Goal: Transaction & Acquisition: Purchase product/service

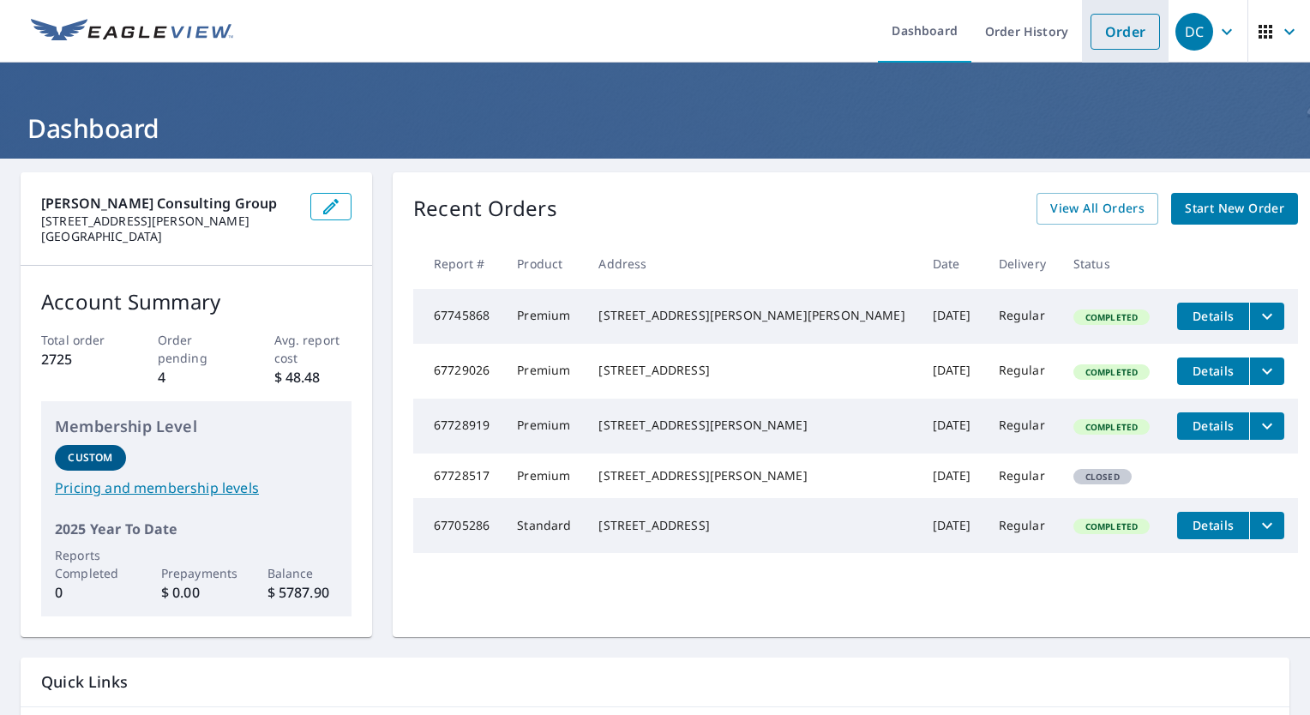
click at [1103, 29] on link "Order" at bounding box center [1125, 32] width 69 height 36
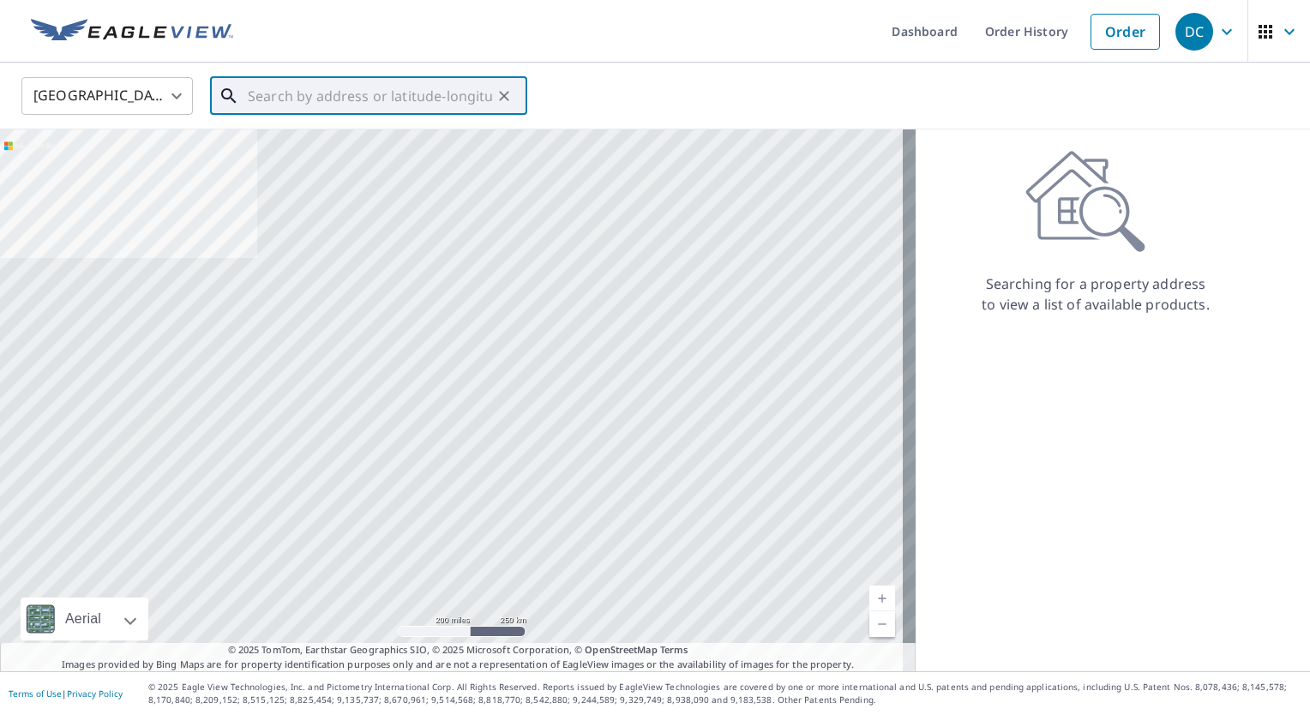
paste input "5812 Cypress Estates"
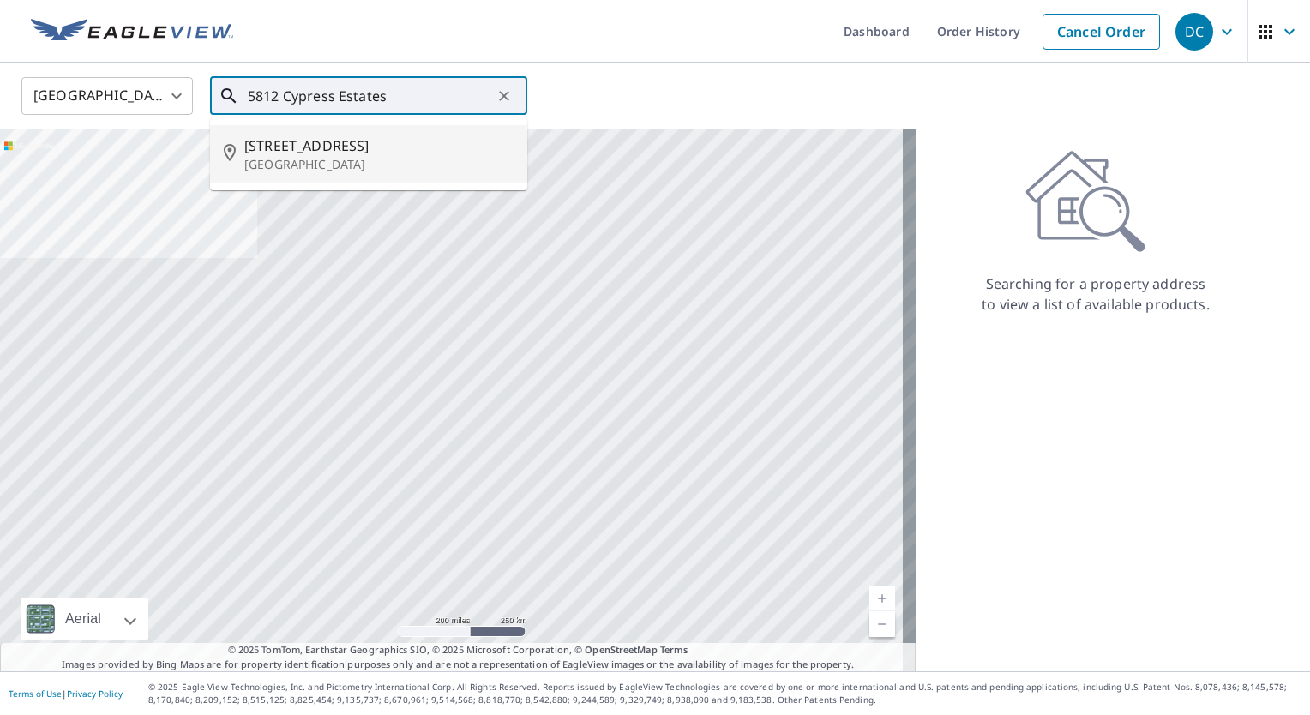
click at [367, 160] on p "[GEOGRAPHIC_DATA]" at bounding box center [378, 164] width 269 height 17
type input "[STREET_ADDRESS][PERSON_NAME]"
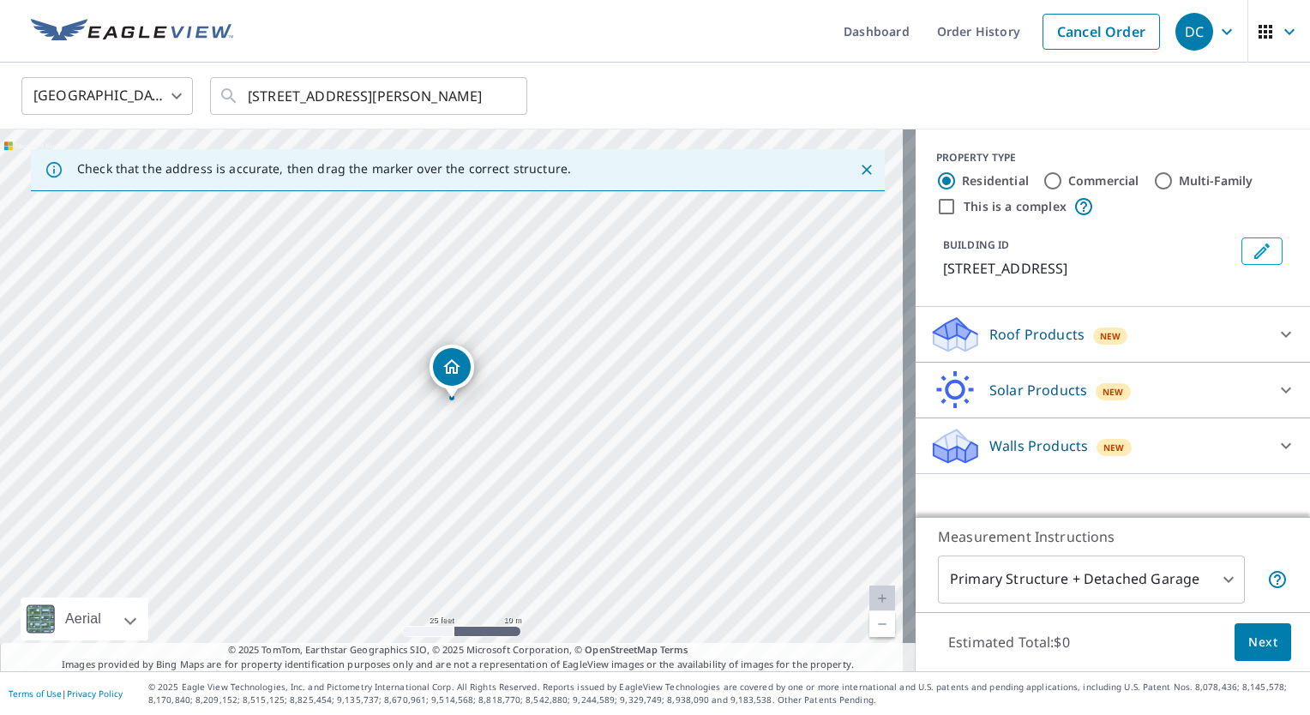
click at [1276, 326] on icon at bounding box center [1286, 334] width 21 height 21
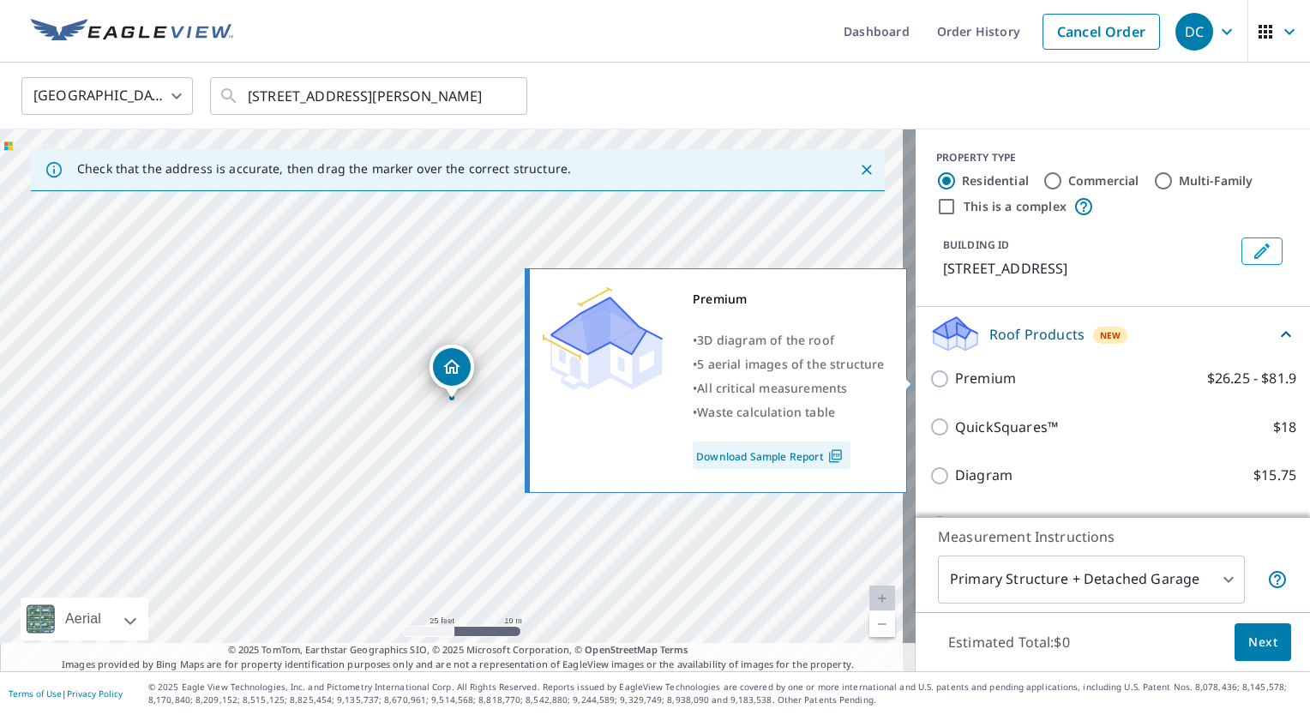
click at [993, 376] on p "Premium" at bounding box center [985, 378] width 61 height 21
click at [955, 376] on input "Premium $26.25 - $81.9" at bounding box center [943, 379] width 26 height 21
checkbox input "true"
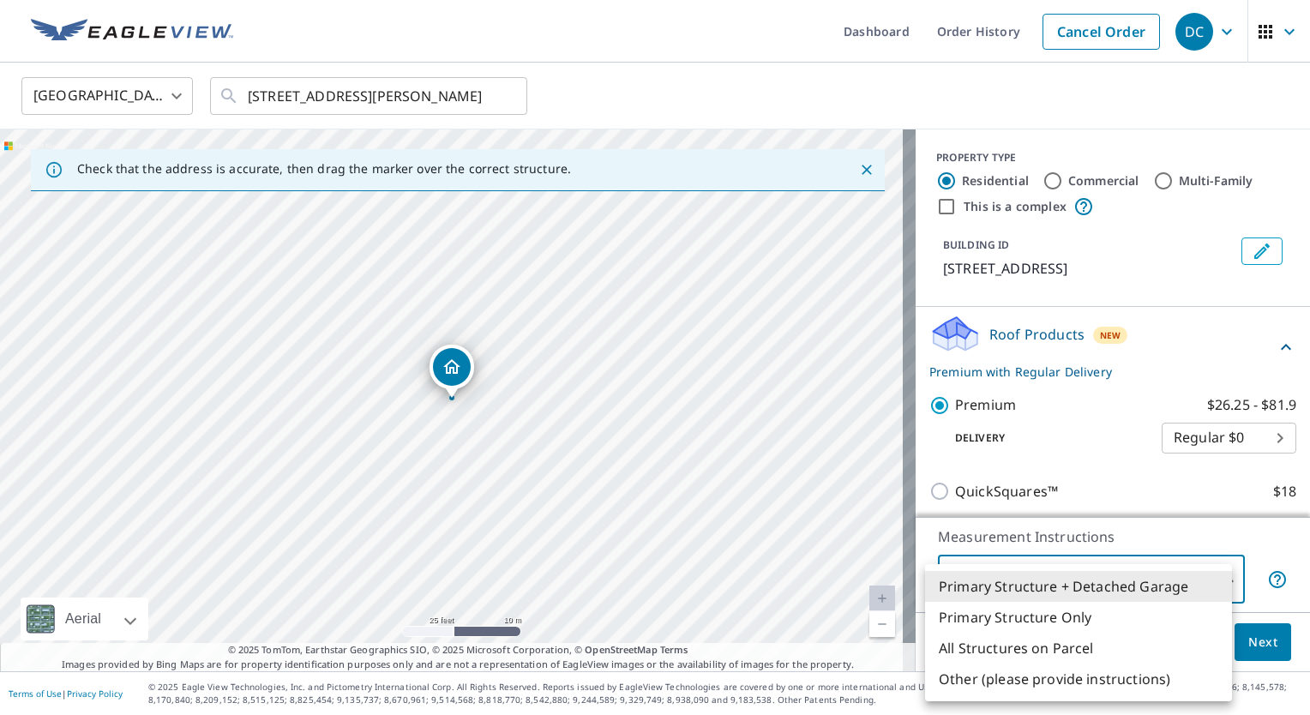
click at [1118, 570] on body "DC DC Dashboard Order History Cancel Order DC [GEOGRAPHIC_DATA] [GEOGRAPHIC_DAT…" at bounding box center [655, 357] width 1310 height 715
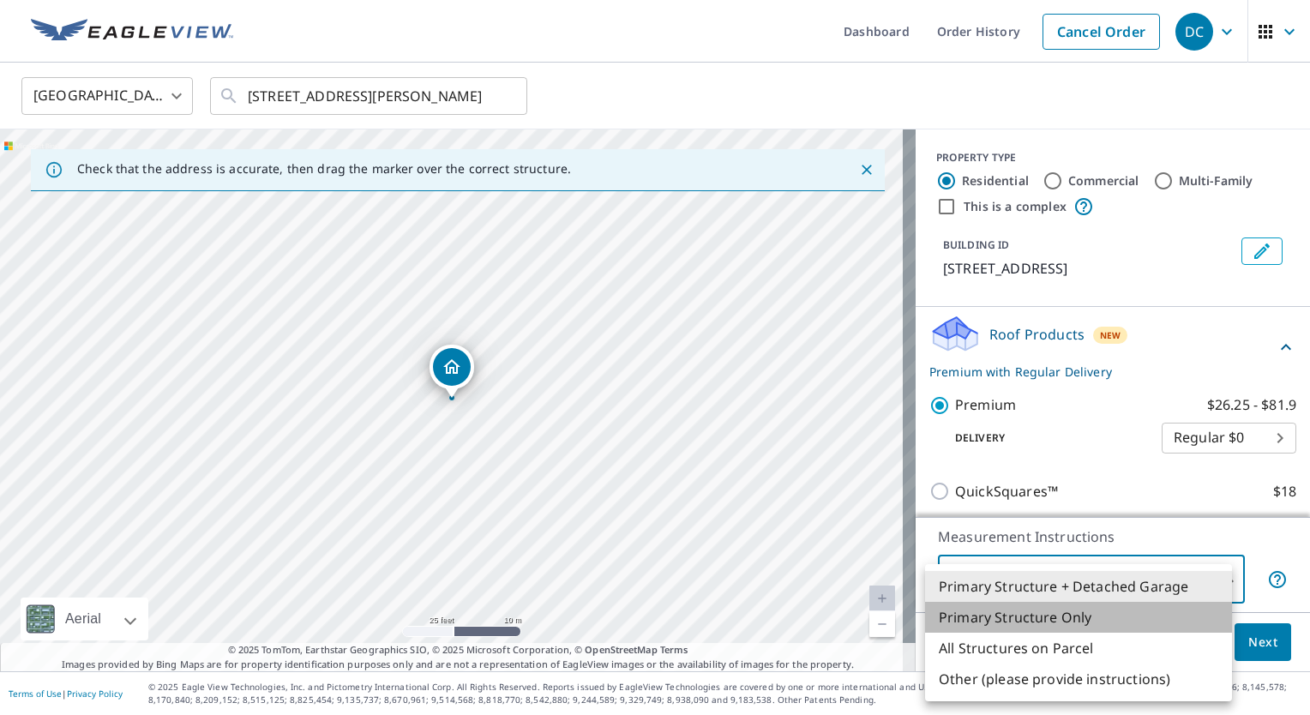
click at [1055, 612] on li "Primary Structure Only" at bounding box center [1078, 617] width 307 height 31
type input "2"
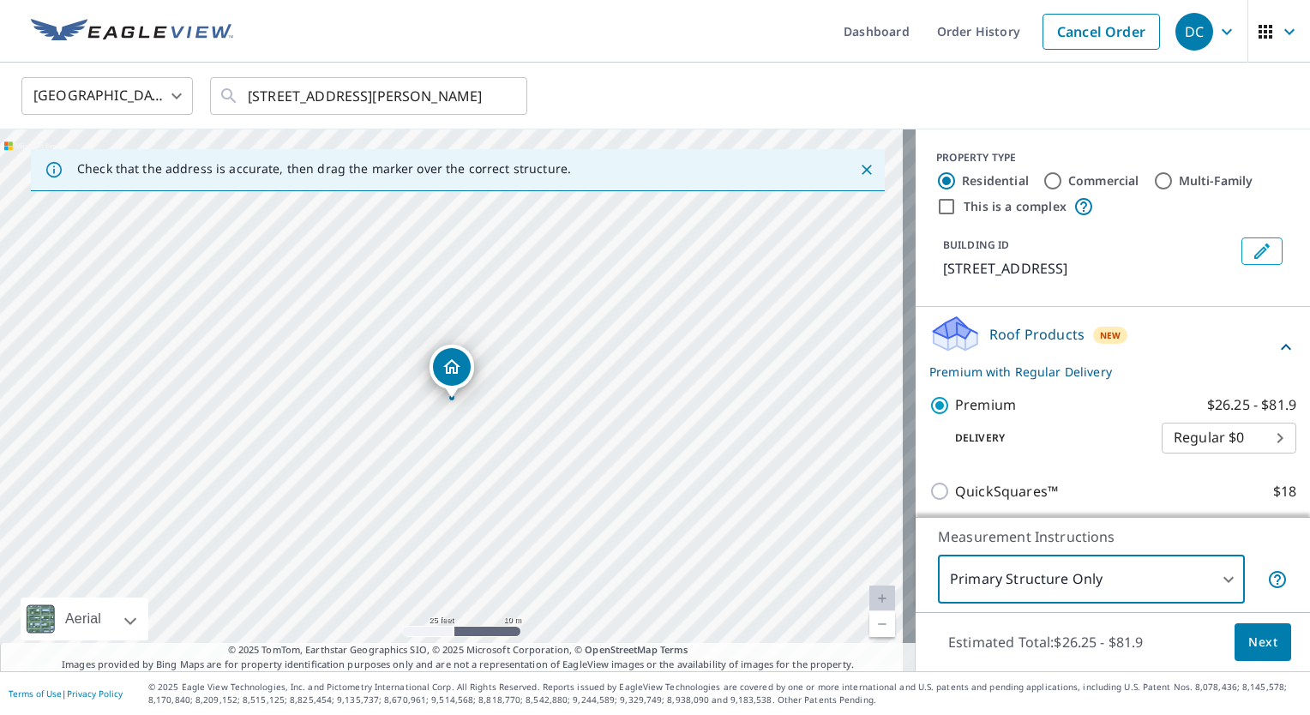
click at [1249, 633] on span "Next" at bounding box center [1263, 642] width 29 height 21
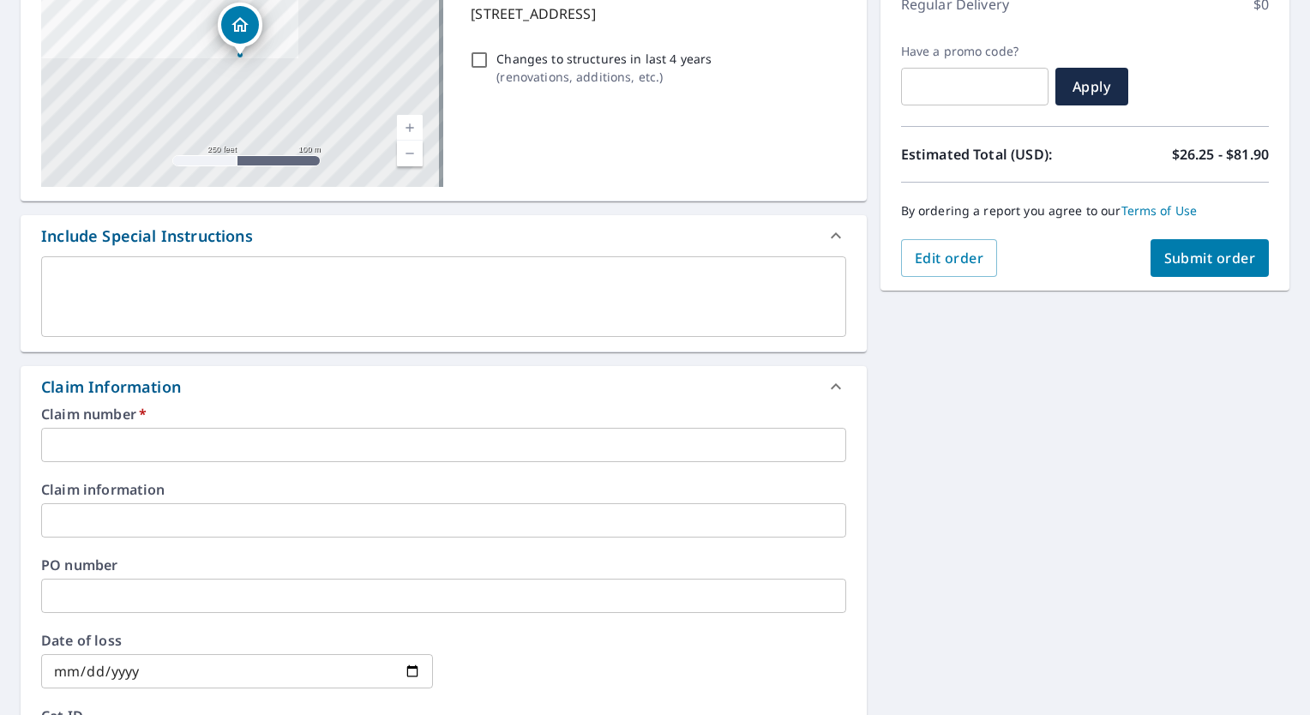
scroll to position [257, 0]
click at [292, 440] on input "text" at bounding box center [443, 444] width 805 height 34
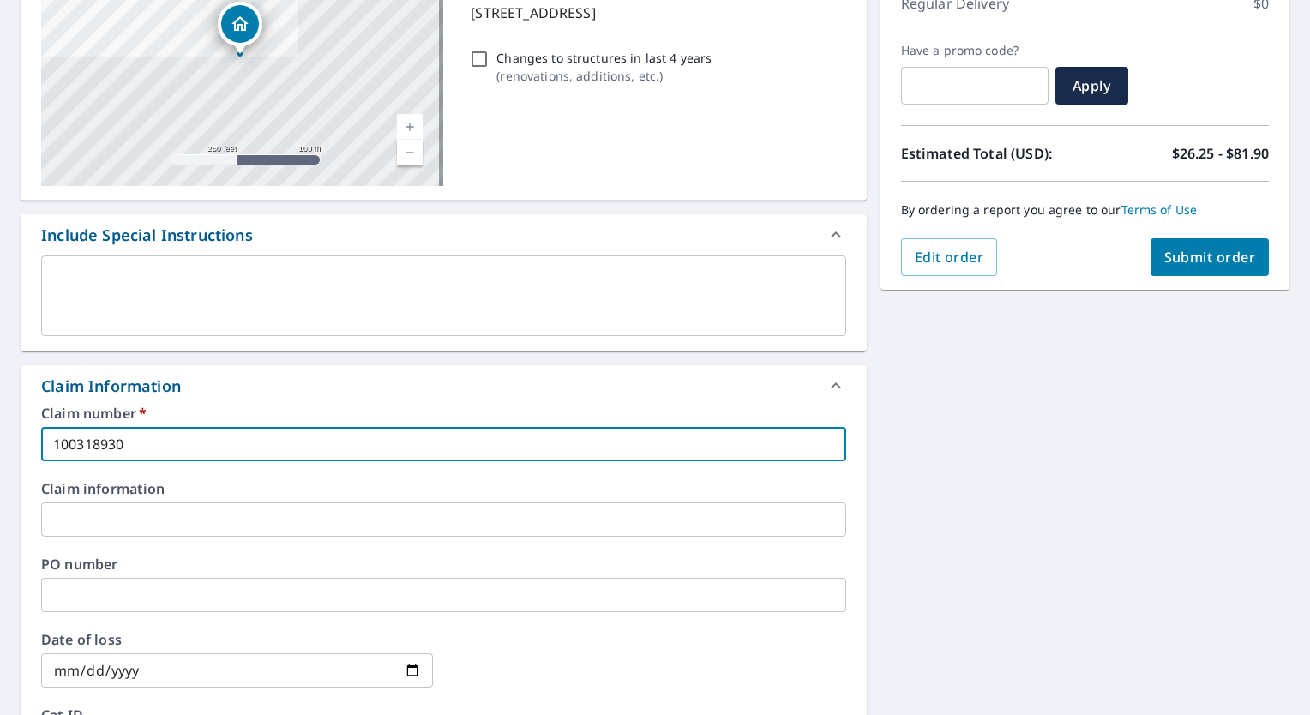
type input "100318930"
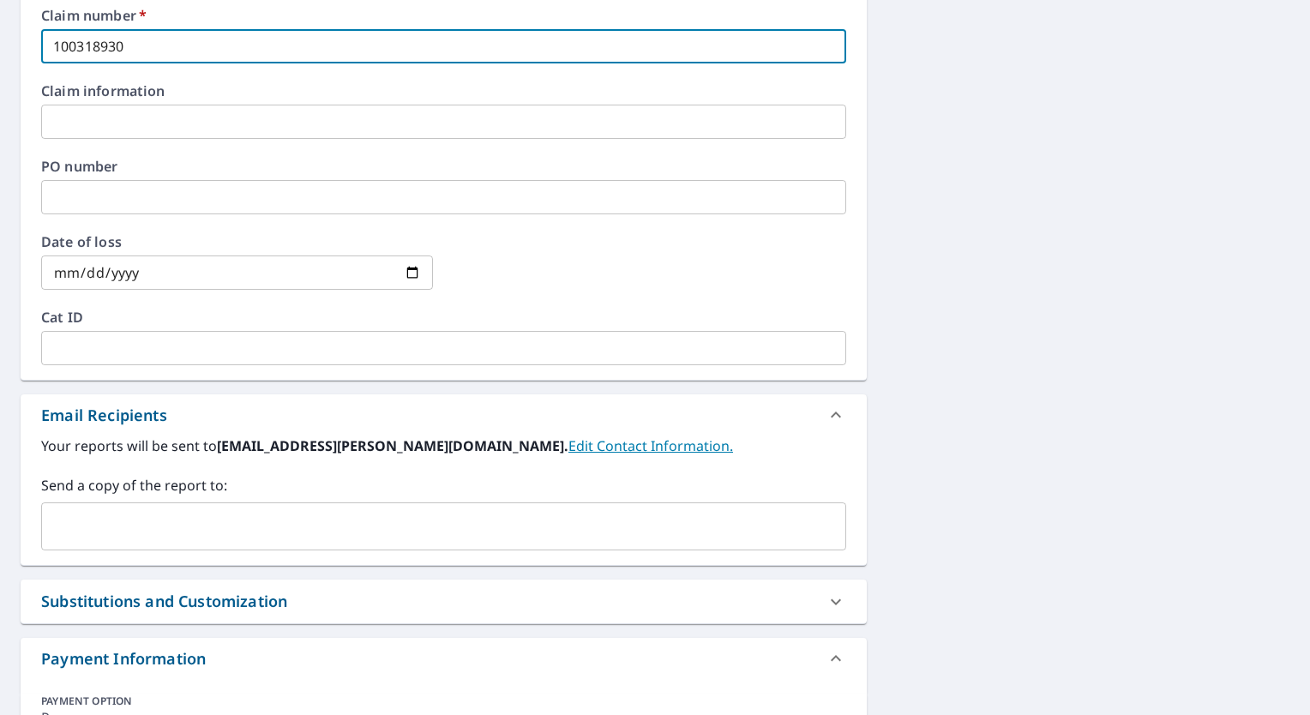
scroll to position [686, 0]
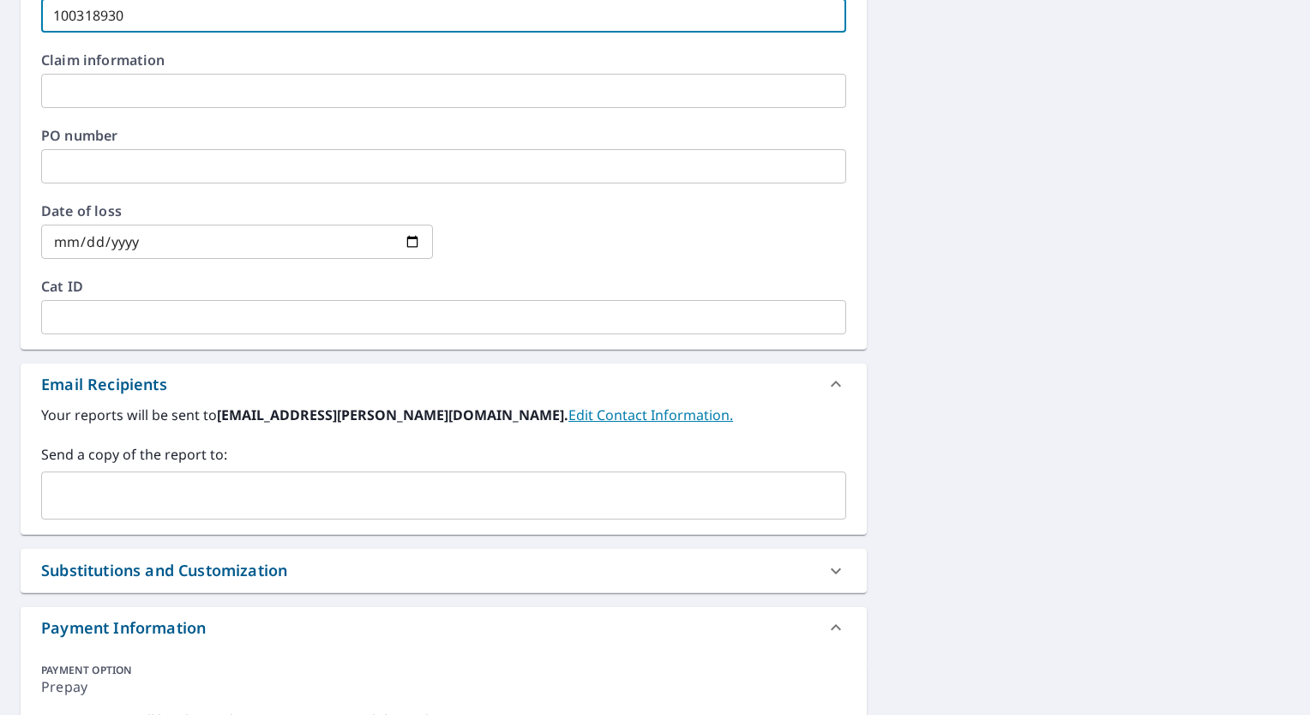
click at [342, 484] on input "text" at bounding box center [431, 495] width 764 height 33
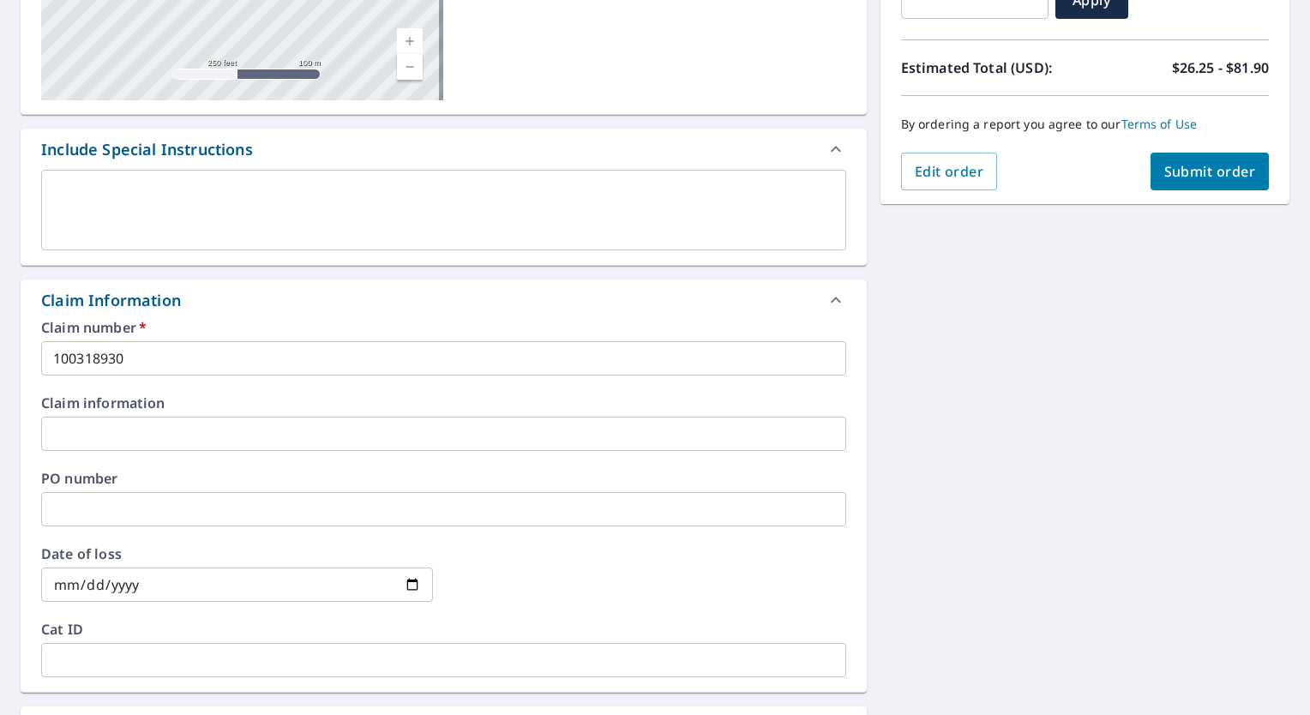
scroll to position [343, 0]
type input "[EMAIL_ADDRESS][PERSON_NAME][DOMAIN_NAME]"
click at [1203, 163] on span "Submit order" at bounding box center [1211, 171] width 92 height 19
